Goal: Information Seeking & Learning: Find specific fact

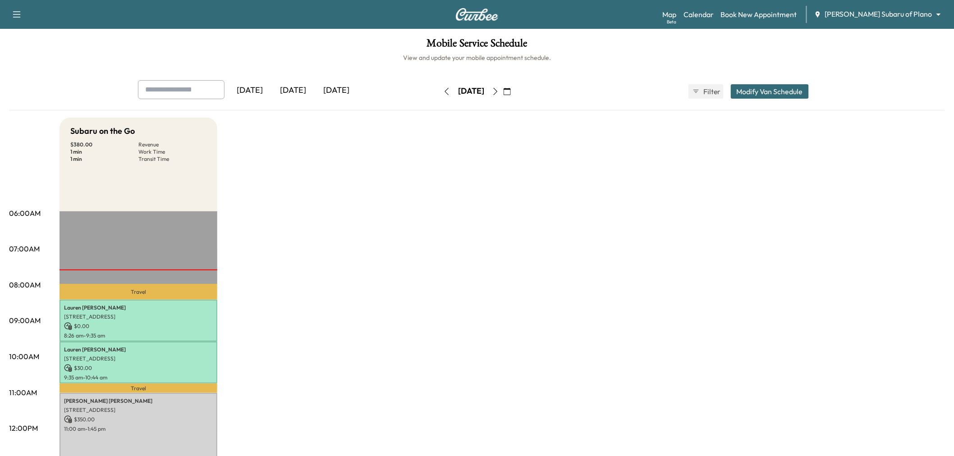
scroll to position [100, 0]
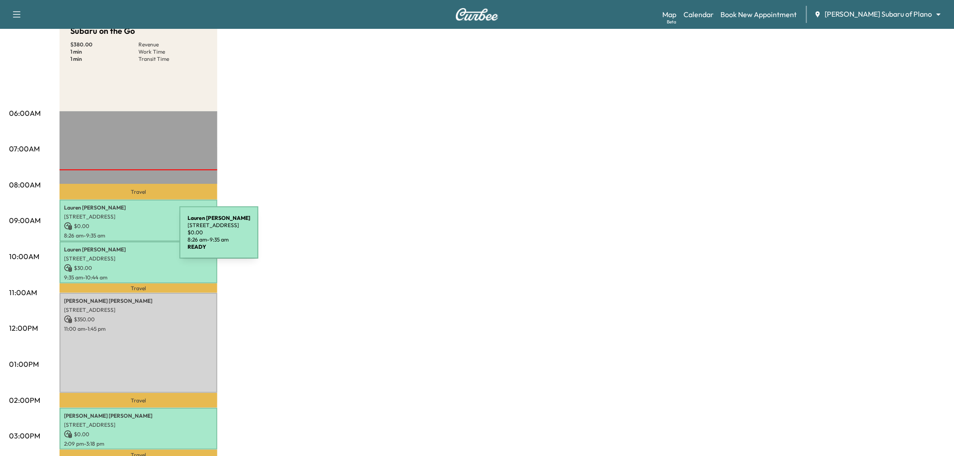
click at [123, 217] on p "220 Godstone Ln, Prosper, TX 75078, USA" at bounding box center [138, 216] width 149 height 7
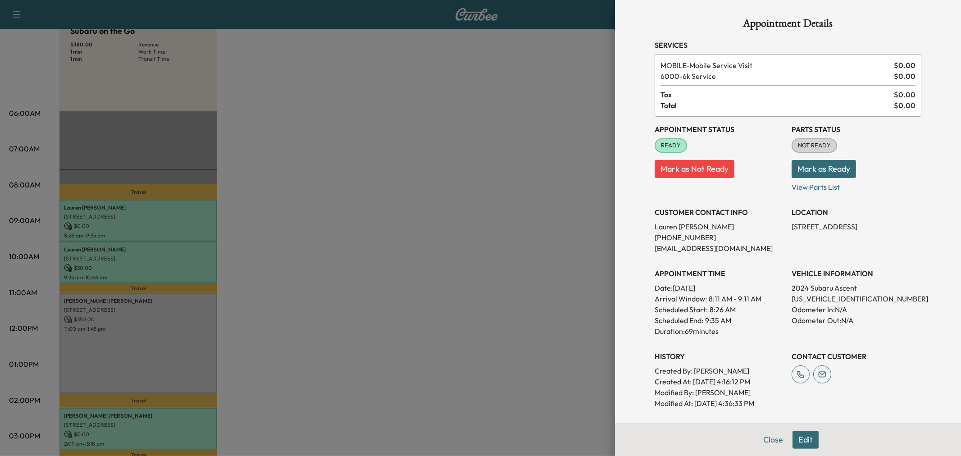
click at [149, 255] on div at bounding box center [480, 228] width 961 height 456
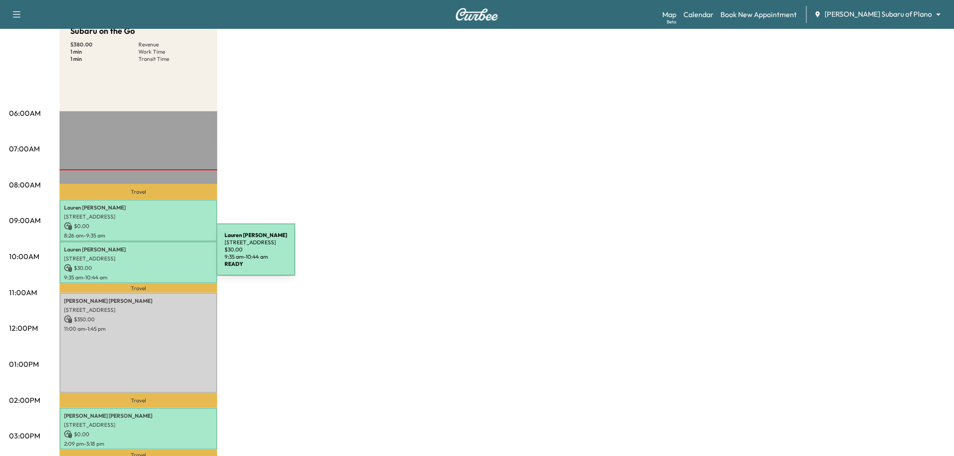
click at [149, 255] on p "220 Godstone Ln, Prosper, TX 75078, USA" at bounding box center [138, 258] width 149 height 7
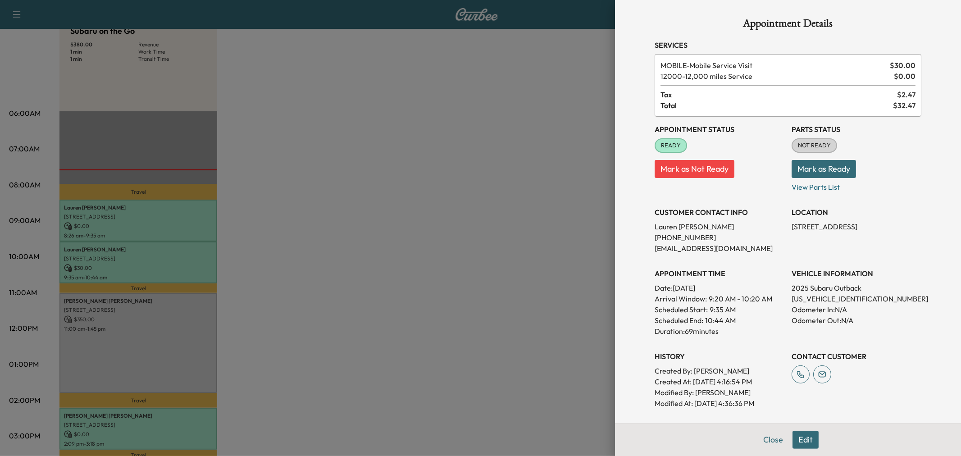
click at [156, 227] on div at bounding box center [480, 228] width 961 height 456
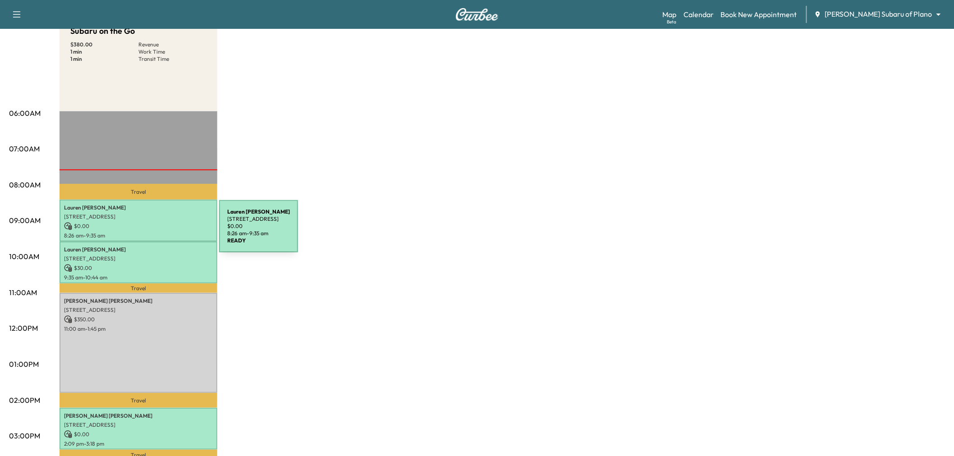
click at [151, 232] on p "8:26 am - 9:35 am" at bounding box center [138, 235] width 149 height 7
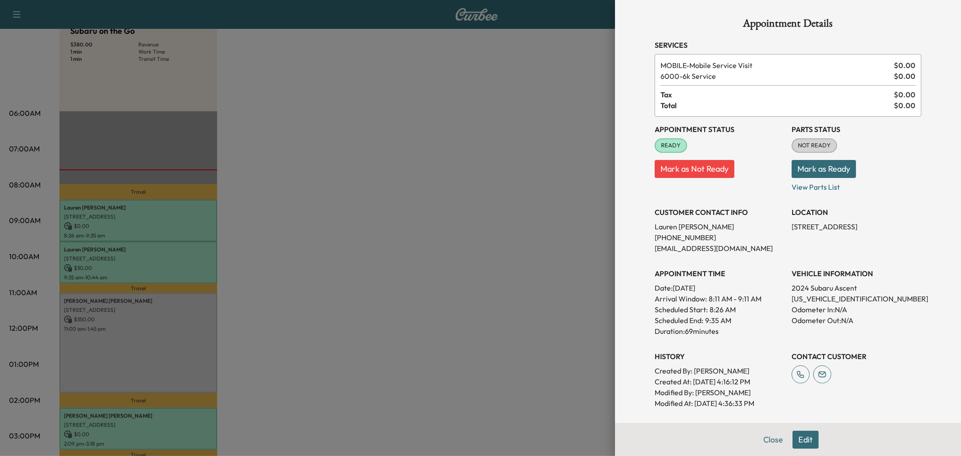
click at [150, 232] on div at bounding box center [480, 228] width 961 height 456
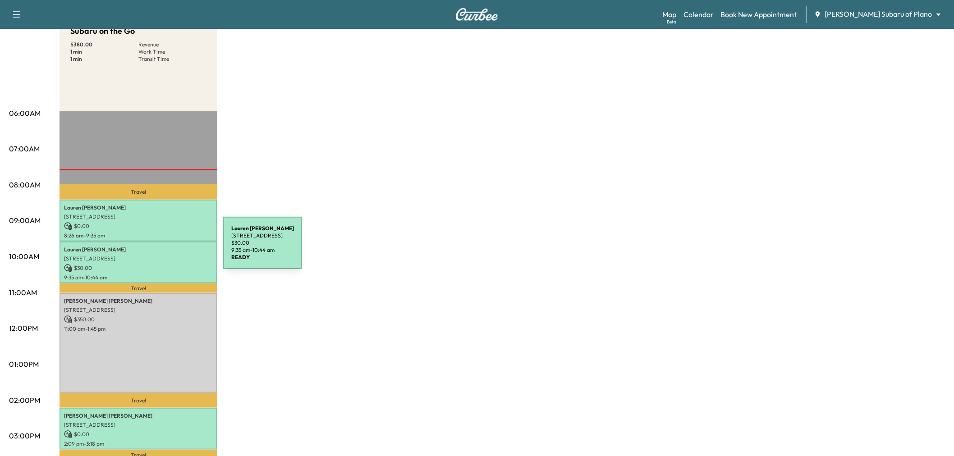
click at [156, 249] on p "Lauren Dudley" at bounding box center [138, 249] width 149 height 7
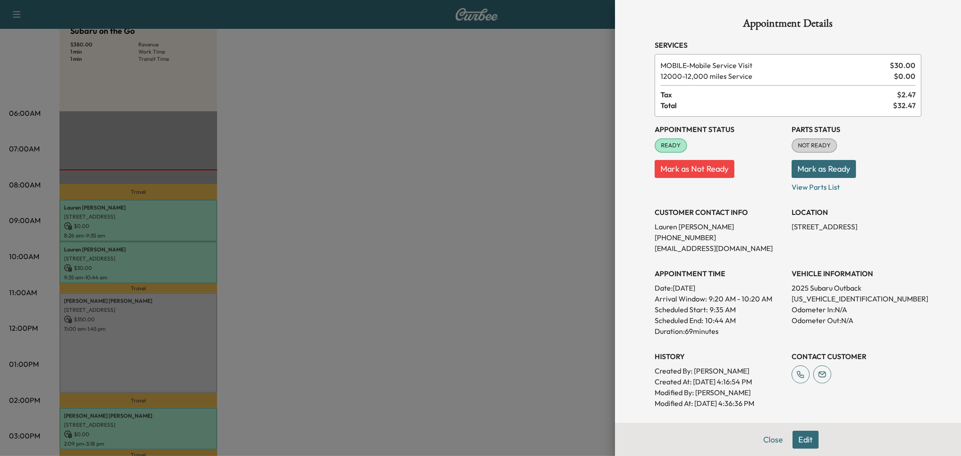
click at [150, 250] on div at bounding box center [480, 228] width 961 height 456
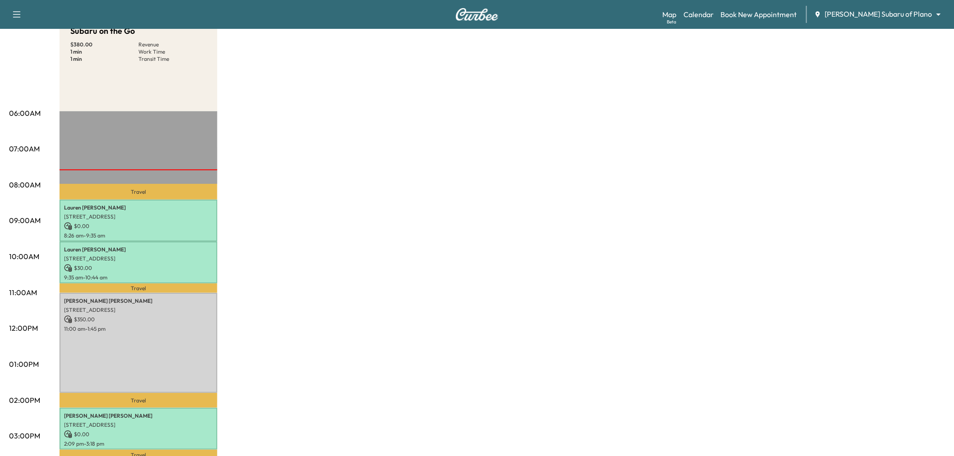
scroll to position [150, 0]
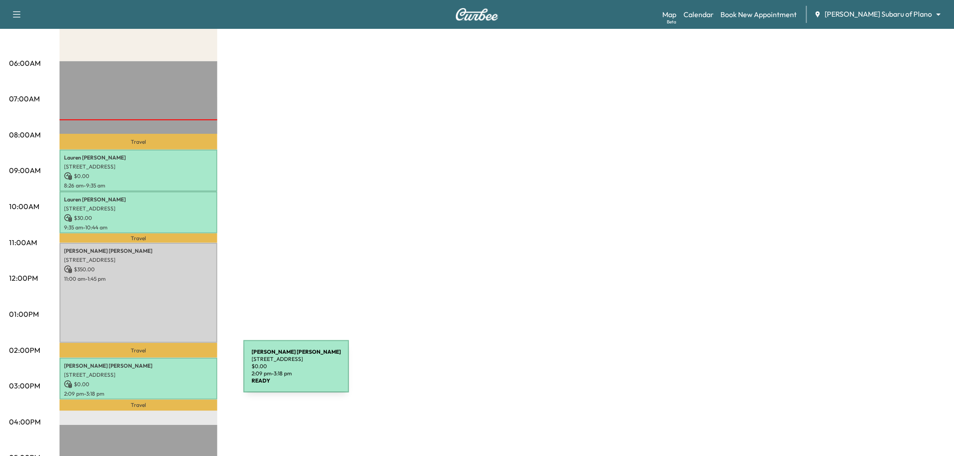
click at [176, 372] on p "7417 Alto Caro Dr., Dallas, TX 75248, US" at bounding box center [138, 374] width 149 height 7
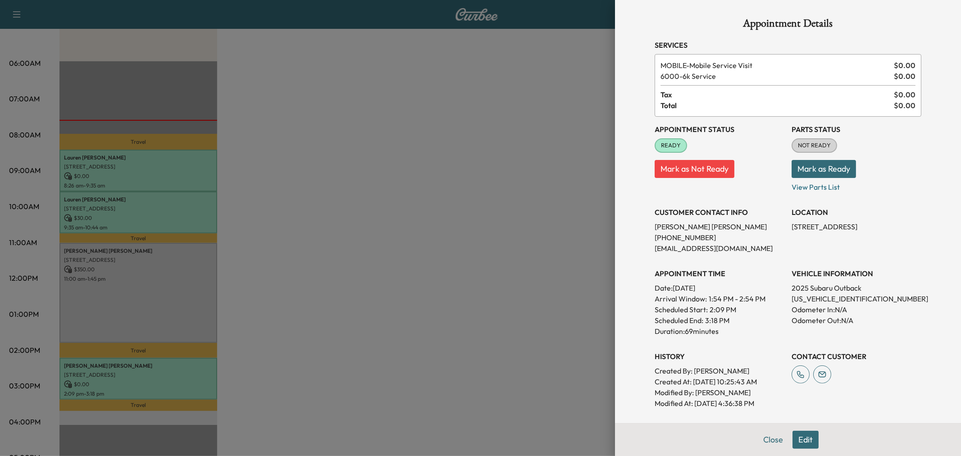
click at [188, 373] on div at bounding box center [480, 228] width 961 height 456
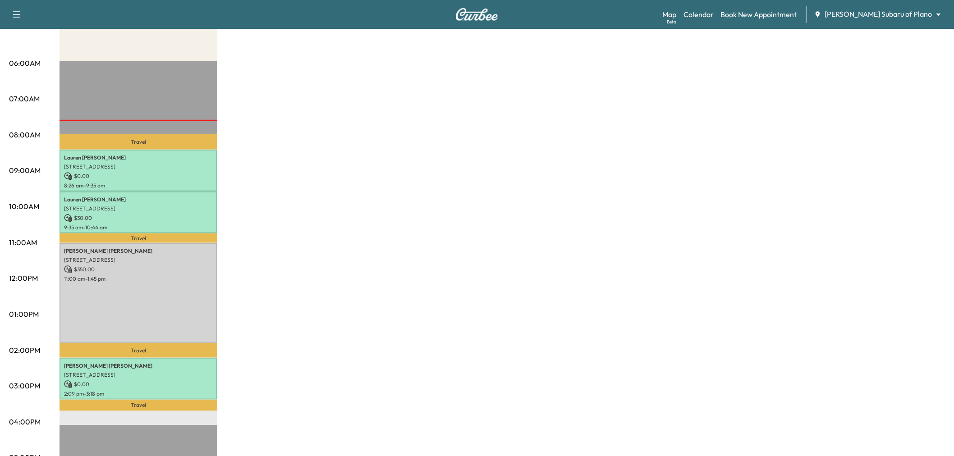
click at [385, 305] on div "Subaru on the Go $ 380.00 Revenue 1 min Work Time 1 min Transit Time Travel Lau…" at bounding box center [501, 306] width 885 height 676
drag, startPoint x: 555, startPoint y: 262, endPoint x: 430, endPoint y: 181, distance: 149.2
click at [555, 262] on div "Subaru on the Go $ 380.00 Revenue 1 min Work Time 1 min Transit Time Travel Lau…" at bounding box center [501, 306] width 885 height 676
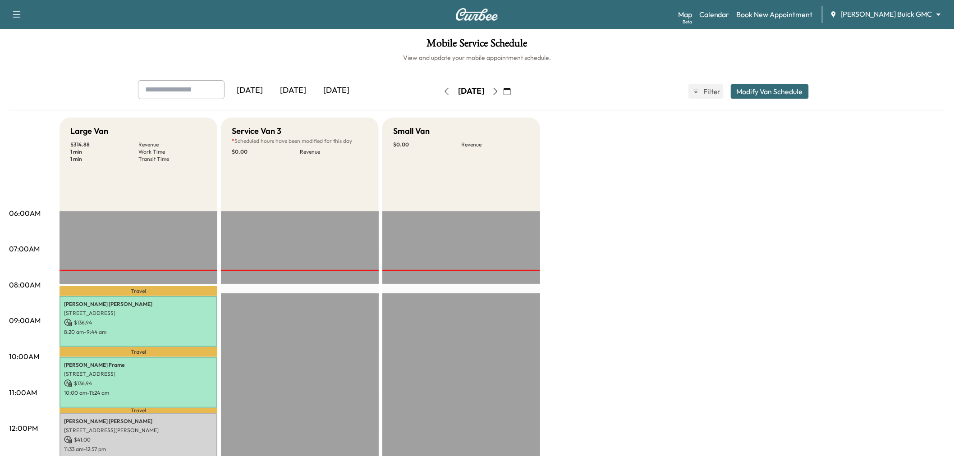
click at [297, 89] on div "[DATE]" at bounding box center [292, 90] width 43 height 21
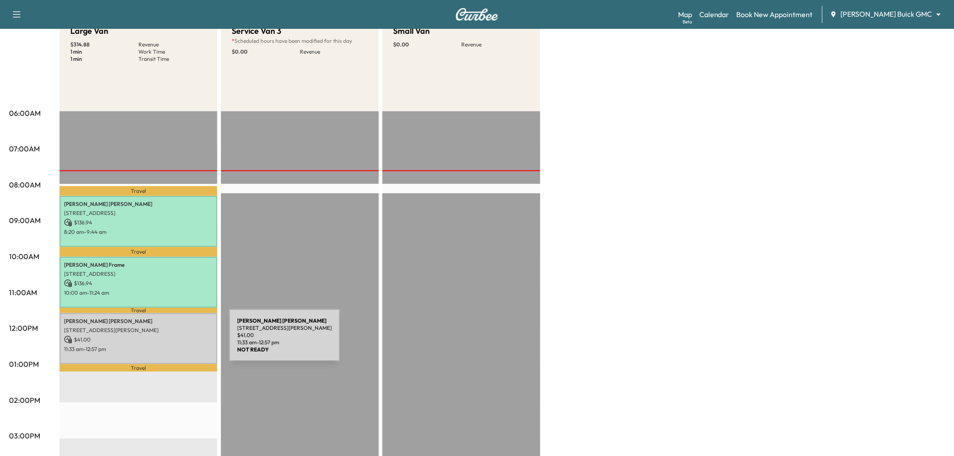
click at [161, 341] on div "[PERSON_NAME] [STREET_ADDRESS][PERSON_NAME] $ 41.00 11:33 am - 12:57 pm" at bounding box center [138, 338] width 158 height 51
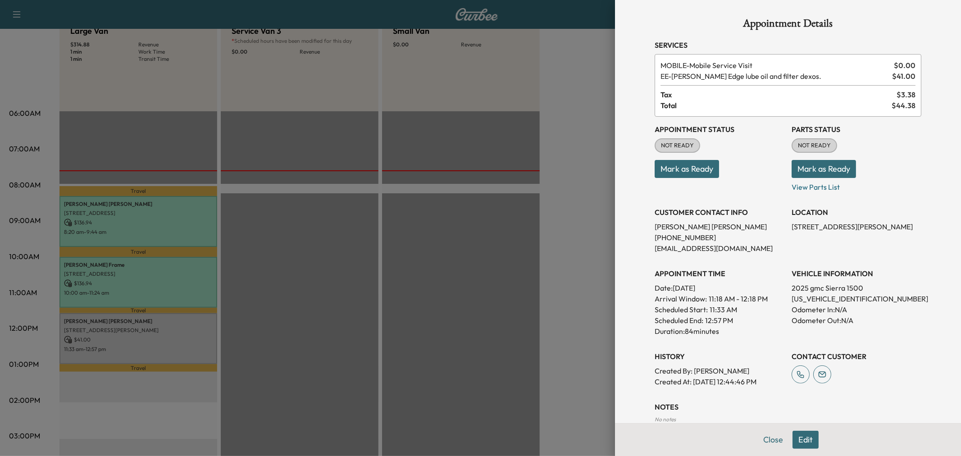
click at [426, 284] on div at bounding box center [480, 228] width 961 height 456
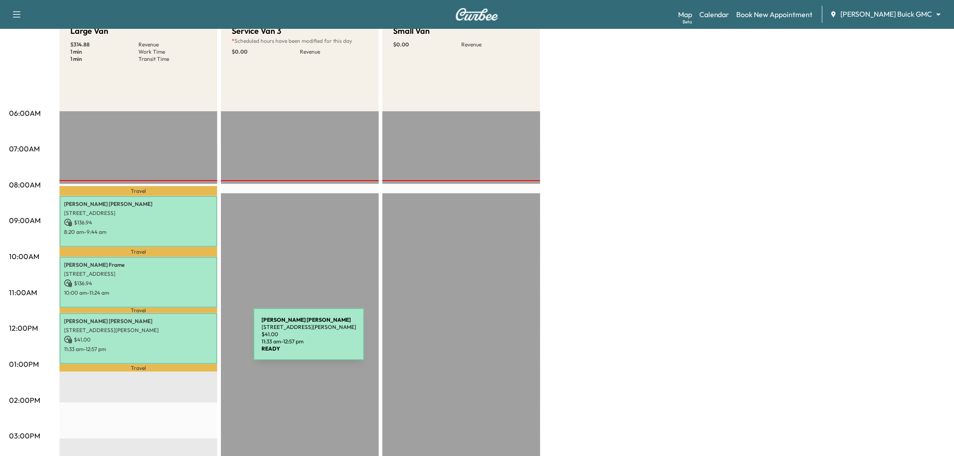
click at [186, 340] on p "$ 41.00" at bounding box center [138, 340] width 149 height 8
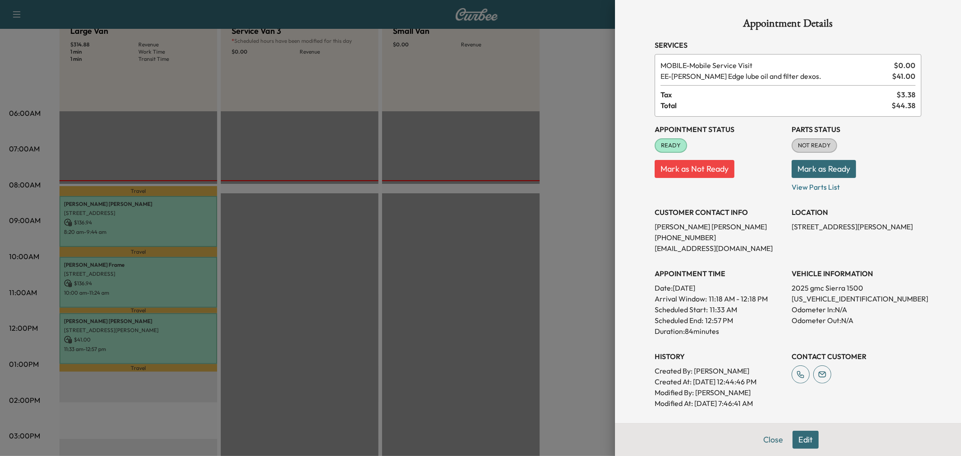
click at [465, 272] on div at bounding box center [480, 228] width 961 height 456
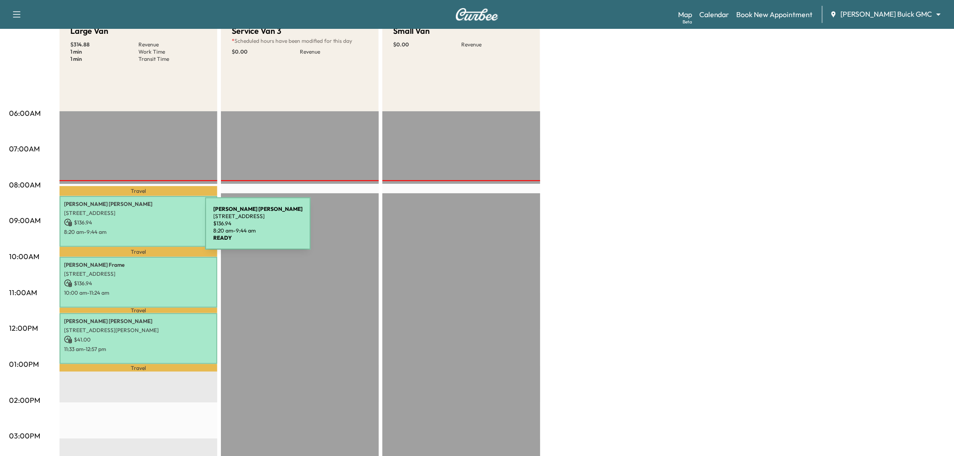
click at [137, 231] on p "8:20 am - 9:44 am" at bounding box center [138, 231] width 149 height 7
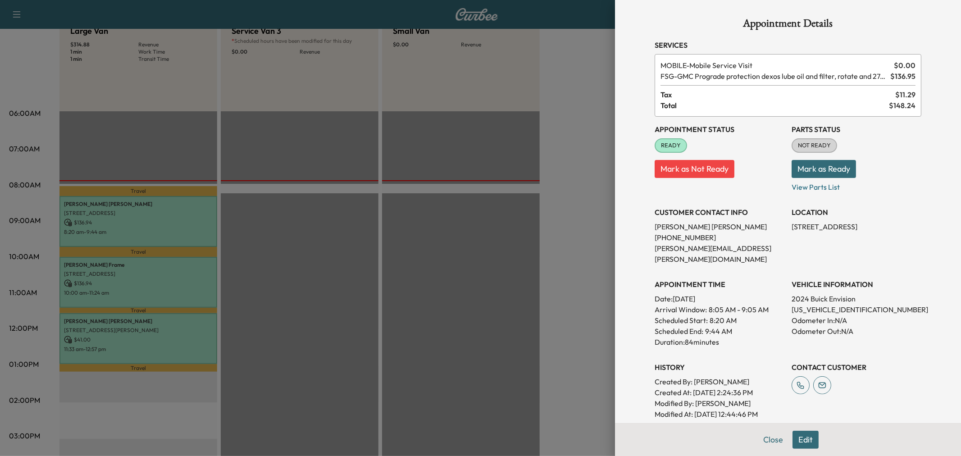
click at [823, 293] on p "2024 Buick Envision" at bounding box center [857, 298] width 130 height 11
click at [817, 304] on p "[US_VEHICLE_IDENTIFICATION_NUMBER]" at bounding box center [857, 309] width 130 height 11
copy p "[US_VEHICLE_IDENTIFICATION_NUMBER]"
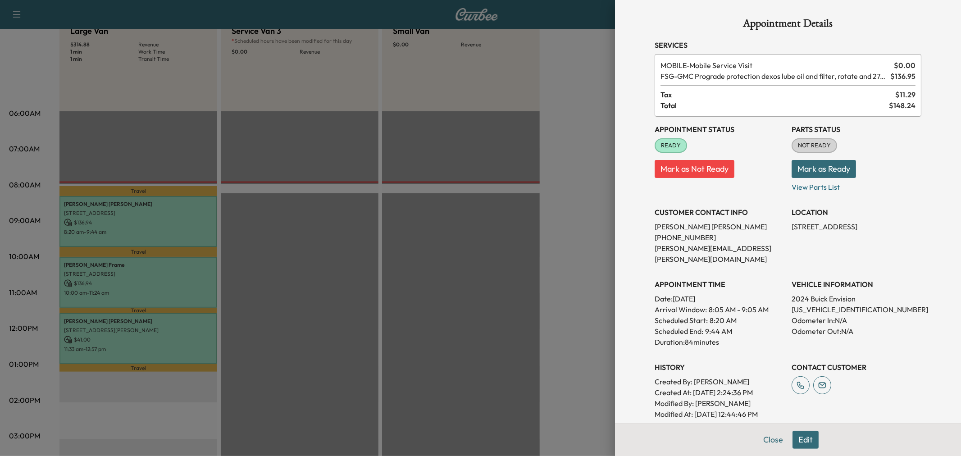
click at [146, 274] on div at bounding box center [480, 228] width 961 height 456
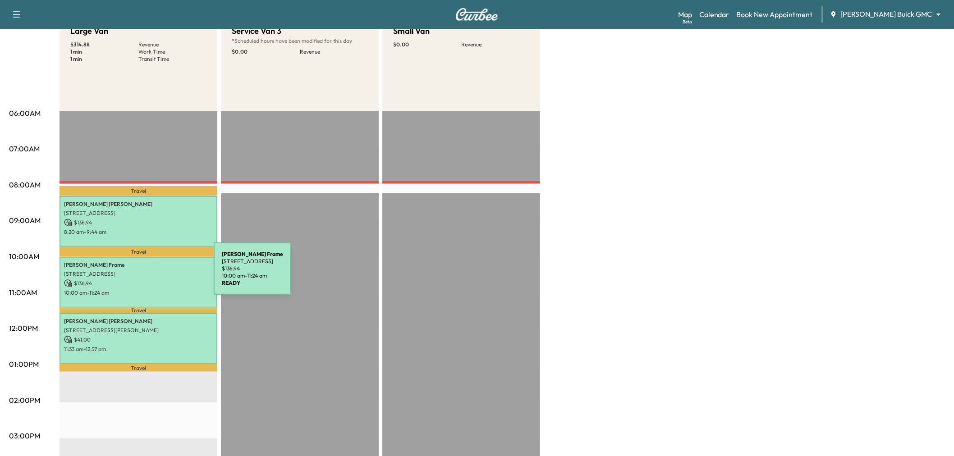
click at [146, 274] on p "[STREET_ADDRESS]" at bounding box center [138, 273] width 149 height 7
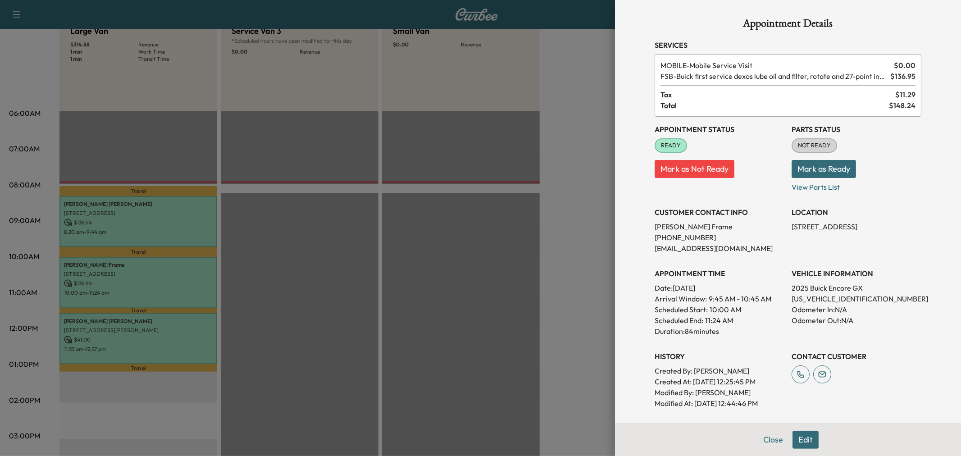
click at [831, 296] on p "[US_VEHICLE_IDENTIFICATION_NUMBER]" at bounding box center [857, 298] width 130 height 11
copy p "[US_VEHICLE_IDENTIFICATION_NUMBER]"
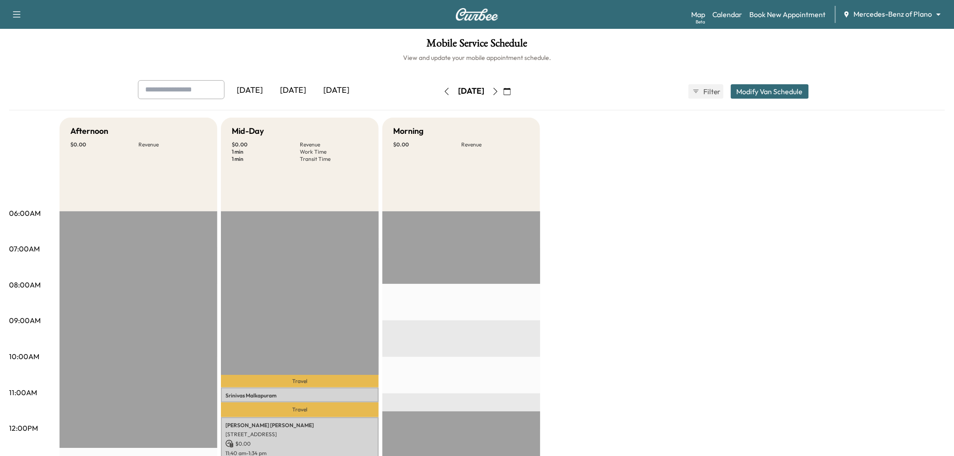
click at [293, 88] on div "[DATE]" at bounding box center [292, 90] width 43 height 21
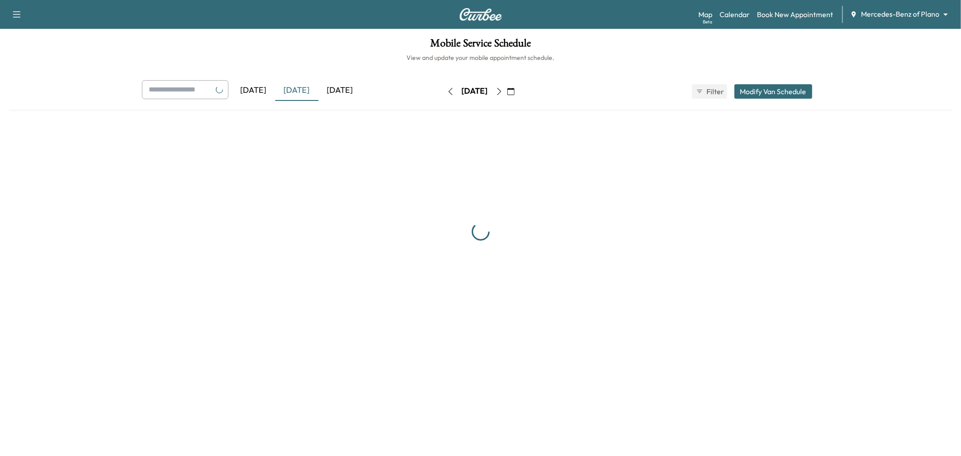
click at [295, 88] on div "[DATE]" at bounding box center [296, 90] width 43 height 21
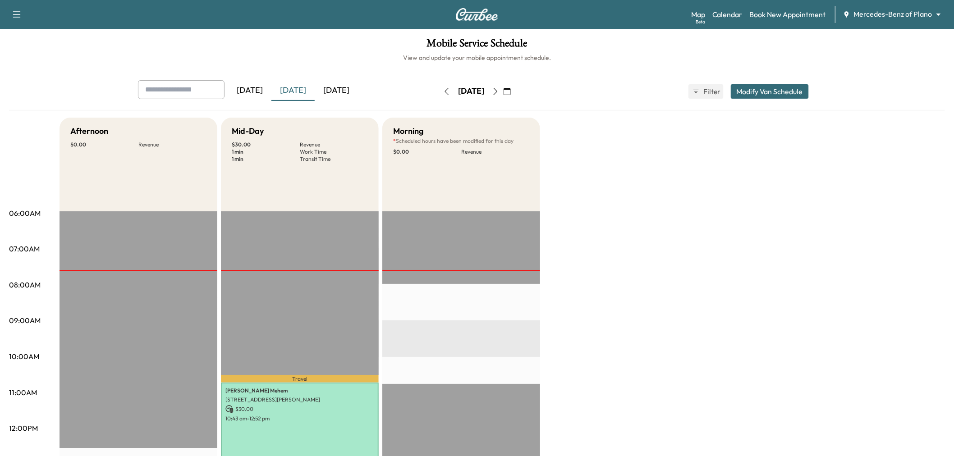
click at [331, 86] on div "[DATE]" at bounding box center [336, 90] width 43 height 21
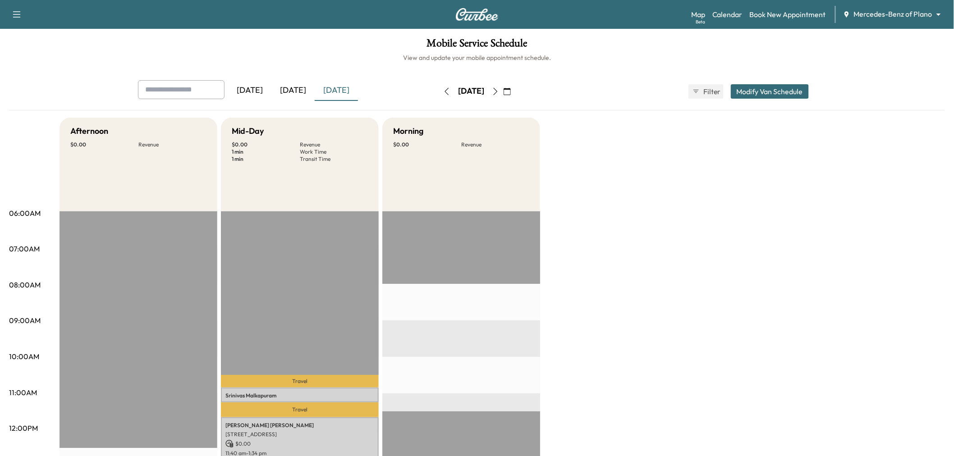
click at [301, 90] on div "[DATE]" at bounding box center [292, 90] width 43 height 21
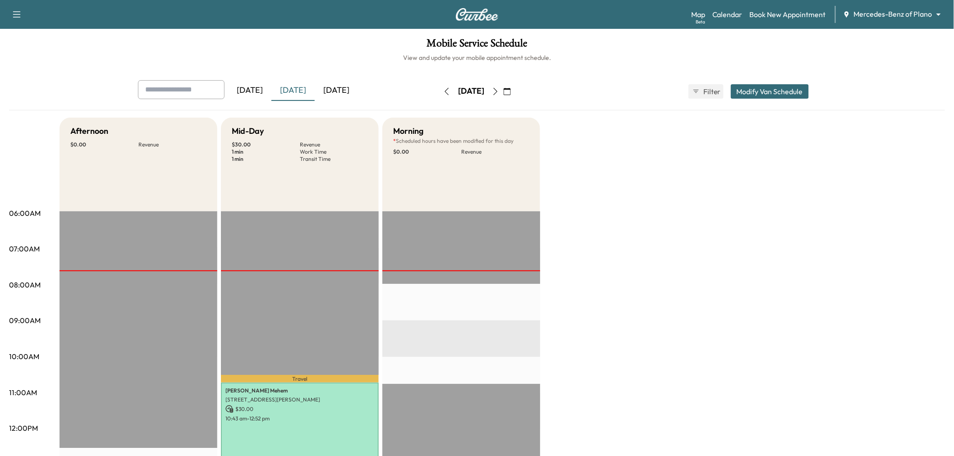
scroll to position [200, 0]
